Goal: Navigation & Orientation: Find specific page/section

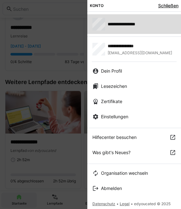
click at [124, 28] on div "**********" at bounding box center [135, 24] width 84 height 13
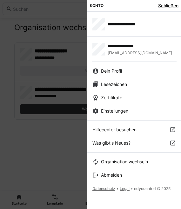
click at [22, 62] on div at bounding box center [90, 104] width 181 height 209
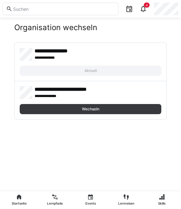
click at [49, 6] on input "text" at bounding box center [63, 9] width 103 height 6
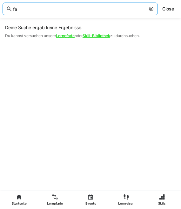
type input "f"
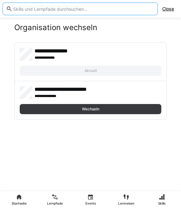
click at [168, 9] on span "Close" at bounding box center [168, 9] width 12 height 6
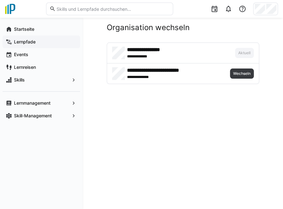
click at [0, 0] on app-navigation-label "Lernpfade" at bounding box center [0, 0] width 0 height 0
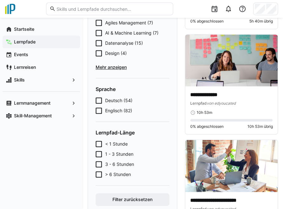
scroll to position [159, 0]
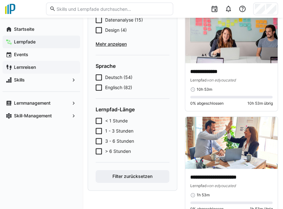
click at [0, 0] on app-navigation-label "Lernreisen" at bounding box center [0, 0] width 0 height 0
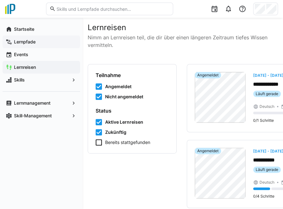
click at [0, 0] on app-navigation-label "Lernpfade" at bounding box center [0, 0] width 0 height 0
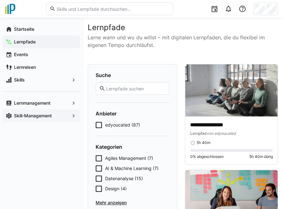
click at [0, 0] on app-navigation-label "Skill-Management" at bounding box center [0, 0] width 0 height 0
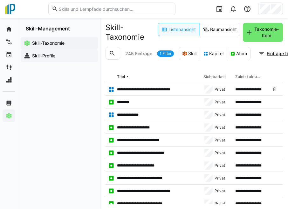
click at [50, 50] on div "Skill-Profile" at bounding box center [59, 56] width 77 height 13
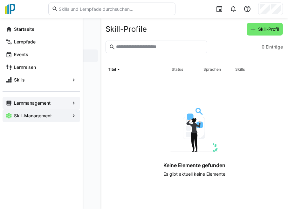
click at [0, 0] on app-navigation-label "Lernmanagement" at bounding box center [0, 0] width 0 height 0
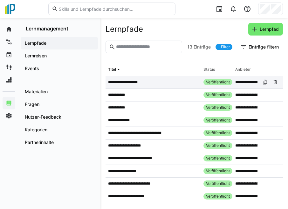
click at [222, 82] on span "Veröffentlicht" at bounding box center [218, 82] width 24 height 5
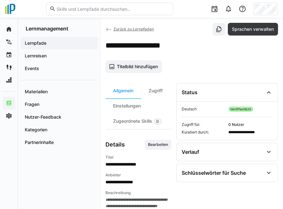
click at [225, 109] on span "Veröffentlicht" at bounding box center [241, 109] width 25 height 5
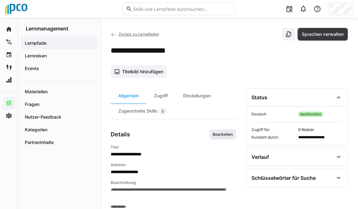
click at [221, 133] on span "Bearbeiten" at bounding box center [222, 134] width 21 height 5
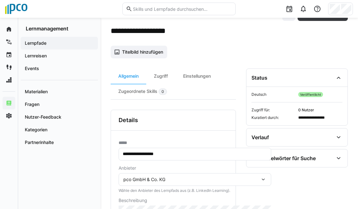
scroll to position [19, 0]
click at [162, 77] on div "Zugriff" at bounding box center [160, 76] width 29 height 15
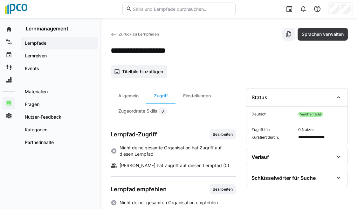
click at [225, 113] on span "Veröffentlicht" at bounding box center [310, 114] width 25 height 5
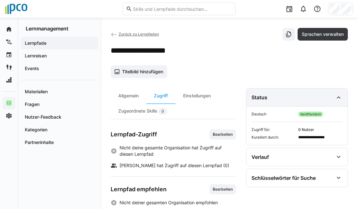
click at [225, 96] on div "Status" at bounding box center [292, 98] width 82 height 8
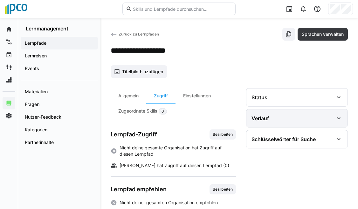
click at [225, 120] on div "Verlauf" at bounding box center [292, 119] width 82 height 8
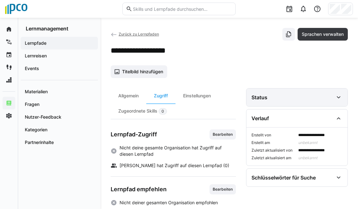
click at [225, 101] on div "Status" at bounding box center [296, 98] width 101 height 18
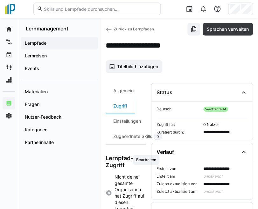
click at [223, 65] on app-add-entity-cover-image-button "Titelbild hinzufügen" at bounding box center [179, 66] width 147 height 13
click at [223, 66] on app-add-entity-cover-image-button "Titelbild hinzufügen" at bounding box center [179, 66] width 147 height 13
click at [123, 92] on div "Allgemein" at bounding box center [124, 90] width 36 height 15
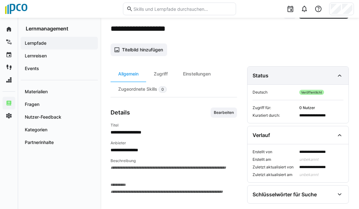
scroll to position [32, 0]
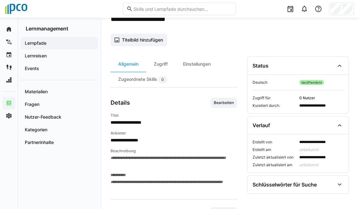
click at [225, 83] on span "Veröffentlicht" at bounding box center [311, 82] width 25 height 5
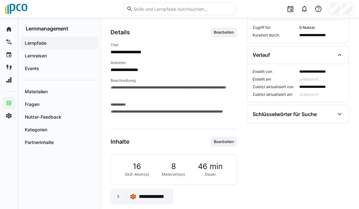
scroll to position [106, 0]
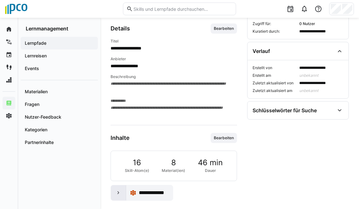
click at [119, 190] on eds-icon at bounding box center [118, 193] width 6 height 6
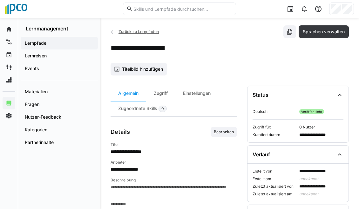
scroll to position [0, 0]
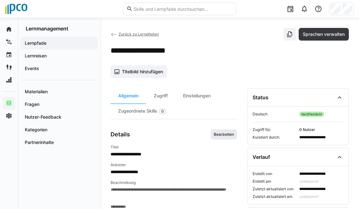
click at [224, 134] on span "Bearbeiten" at bounding box center [223, 134] width 21 height 5
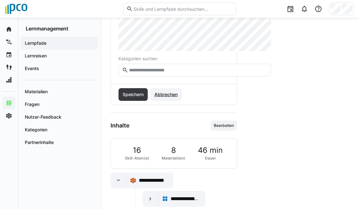
click at [167, 92] on span "Abbrechen" at bounding box center [166, 95] width 25 height 6
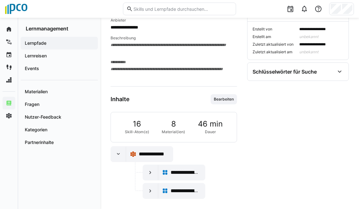
scroll to position [143, 0]
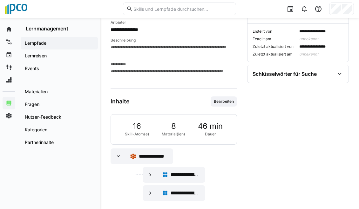
click at [225, 47] on div "**********" at bounding box center [229, 43] width 259 height 337
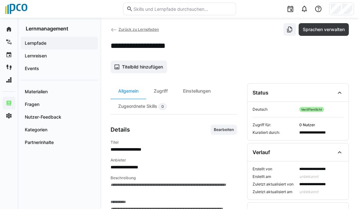
scroll to position [0, 0]
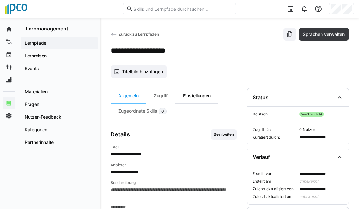
click at [197, 97] on div "Einstellungen" at bounding box center [196, 95] width 43 height 15
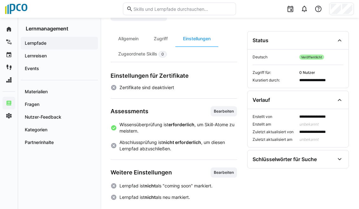
scroll to position [57, 0]
click at [225, 58] on span "Veröffentlicht" at bounding box center [311, 57] width 25 height 5
click at [165, 37] on div "Zugriff" at bounding box center [160, 38] width 29 height 15
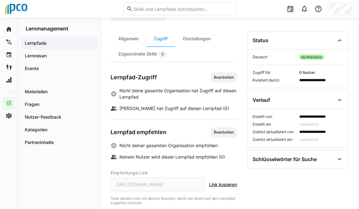
scroll to position [62, 0]
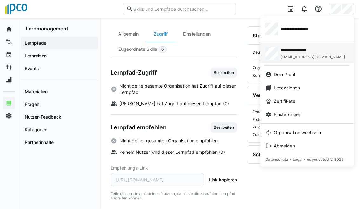
click at [225, 58] on span "[EMAIL_ADDRESS][DOMAIN_NAME]" at bounding box center [313, 57] width 65 height 5
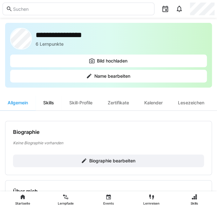
click at [53, 103] on div "Skills" at bounding box center [49, 102] width 26 height 15
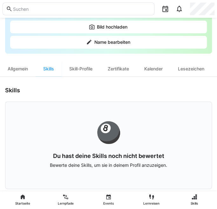
scroll to position [36, 0]
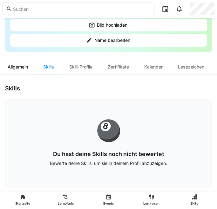
click at [17, 64] on div "Allgemein" at bounding box center [18, 66] width 36 height 15
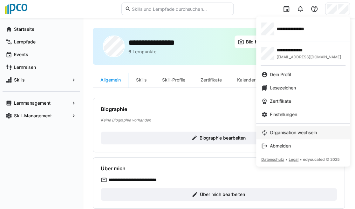
click at [225, 130] on span "Organisation wechseln" at bounding box center [293, 133] width 47 height 6
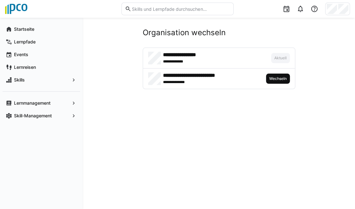
click at [225, 77] on span "Wechseln" at bounding box center [278, 78] width 19 height 5
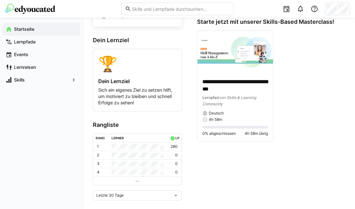
scroll to position [57, 0]
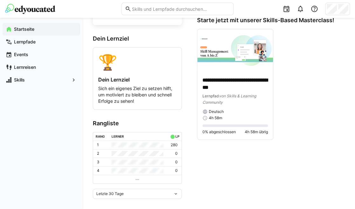
click at [225, 83] on div "**********" at bounding box center [219, 85] width 272 height 249
click at [223, 84] on p "**********" at bounding box center [236, 84] width 66 height 15
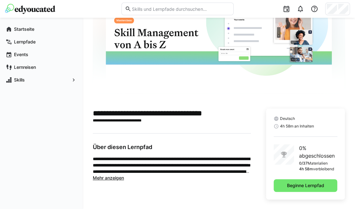
scroll to position [62, 0]
click at [225, 113] on h2 "**********" at bounding box center [172, 114] width 158 height 10
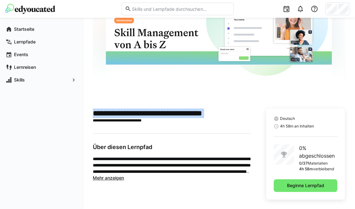
click at [225, 113] on h2 "**********" at bounding box center [172, 114] width 158 height 10
copy h2 "**********"
